Goal: Task Accomplishment & Management: Use online tool/utility

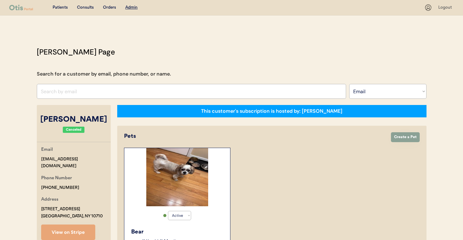
select select ""Email""
select select "true"
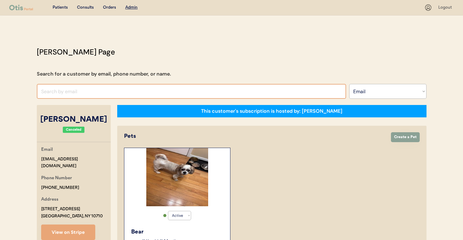
click at [134, 93] on input "input" at bounding box center [191, 91] width 309 height 15
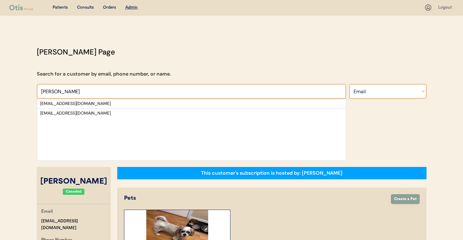
type input "[PERSON_NAME]"
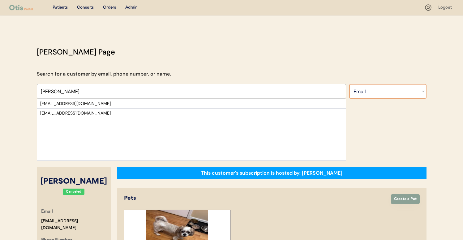
click at [360, 88] on select "Search By Name Email Phone Number" at bounding box center [387, 91] width 77 height 15
select select ""Name""
click at [349, 84] on select "Search By Name Email Phone Number" at bounding box center [387, 91] width 77 height 15
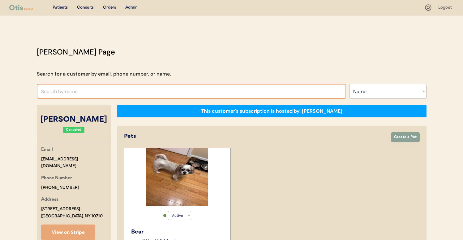
click at [270, 96] on input "text" at bounding box center [191, 91] width 309 height 15
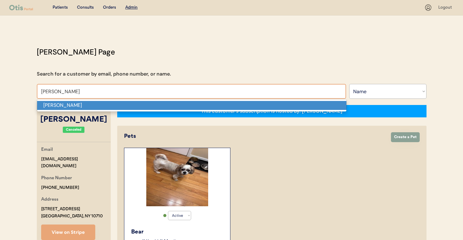
click at [254, 106] on p "[PERSON_NAME]" at bounding box center [191, 105] width 309 height 9
type input "[PERSON_NAME]"
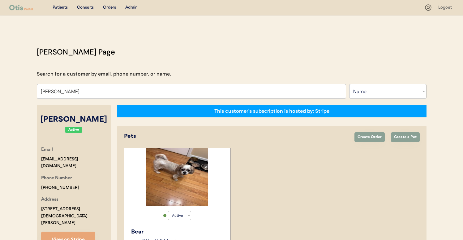
select select "true"
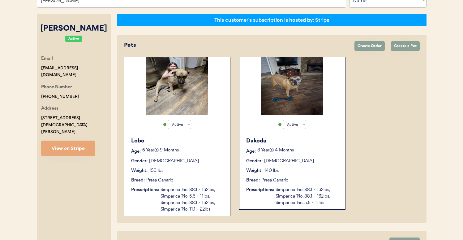
scroll to position [91, 0]
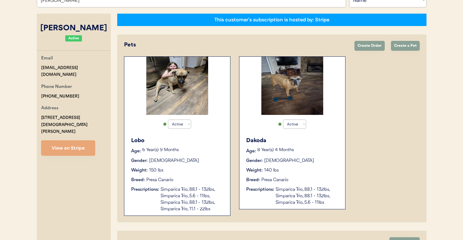
type input "[PERSON_NAME]"
click at [373, 142] on div "Active Active Inactive Lobo Age: [DEMOGRAPHIC_DATA] Year(s) 9 Months Gender: [D…" at bounding box center [272, 135] width 296 height 159
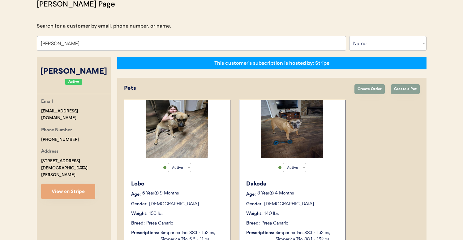
scroll to position [32, 0]
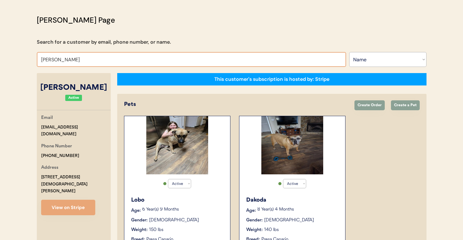
click at [357, 65] on select "Search By Name Email Phone Number" at bounding box center [387, 59] width 77 height 15
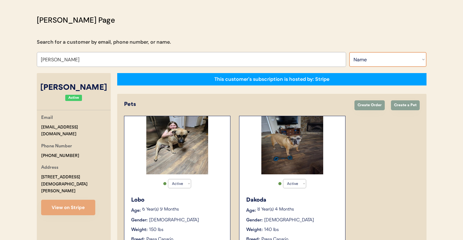
select select ""Email""
click at [349, 52] on select "Search By Name Email Phone Number" at bounding box center [387, 59] width 77 height 15
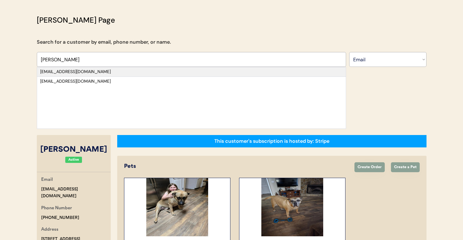
click at [256, 67] on div "bethycutiepie@gmail.com" at bounding box center [191, 71] width 309 height 9
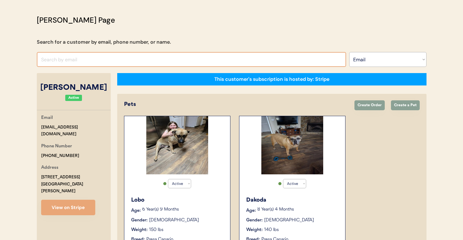
click at [253, 59] on input "input" at bounding box center [191, 59] width 309 height 15
paste input "spear1970@aol.com"
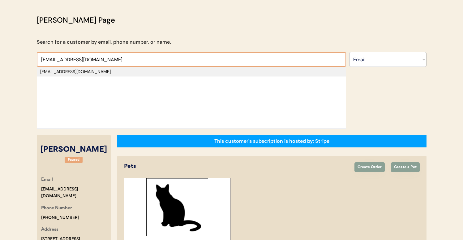
type input "spear1970@aol.com"
click at [155, 71] on div "spear1970@aol.com" at bounding box center [191, 72] width 303 height 6
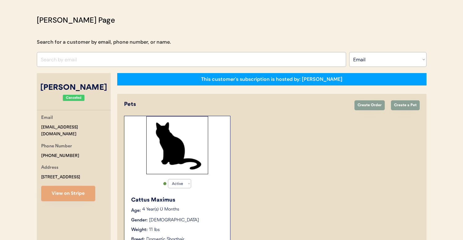
select select "true"
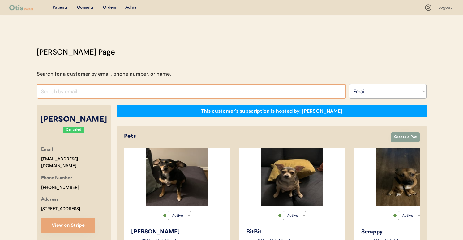
click at [304, 89] on input "input" at bounding box center [191, 91] width 309 height 15
paste input "ammmontez@gmail.com"
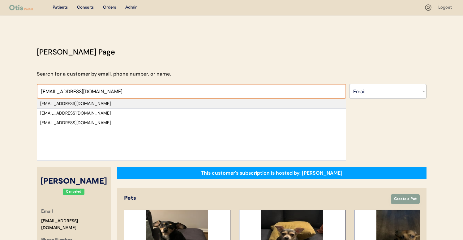
type input "ammmontez@gmail.com"
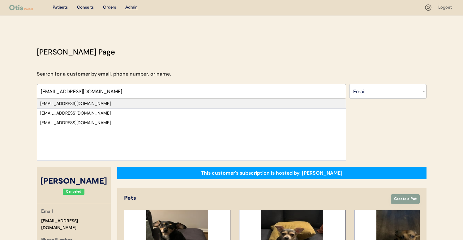
click at [150, 104] on div "ammmontez@gmail.com" at bounding box center [191, 104] width 303 height 6
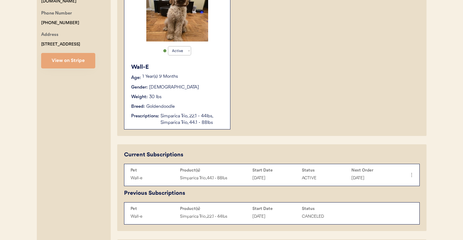
scroll to position [145, 0]
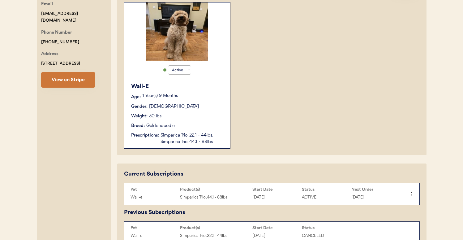
click at [64, 81] on button "View on Stripe" at bounding box center [68, 79] width 54 height 15
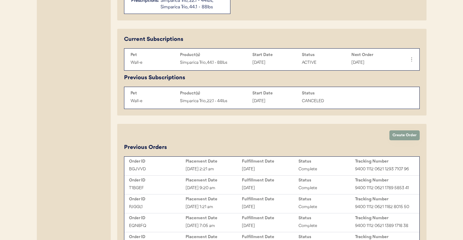
scroll to position [259, 0]
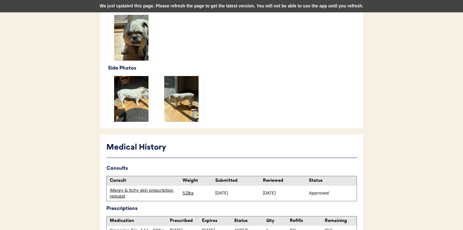
click at [252, 9] on div "We just updated this page. Please refresh the page to get the latest version. Y…" at bounding box center [231, 6] width 463 height 12
